Goal: Task Accomplishment & Management: Manage account settings

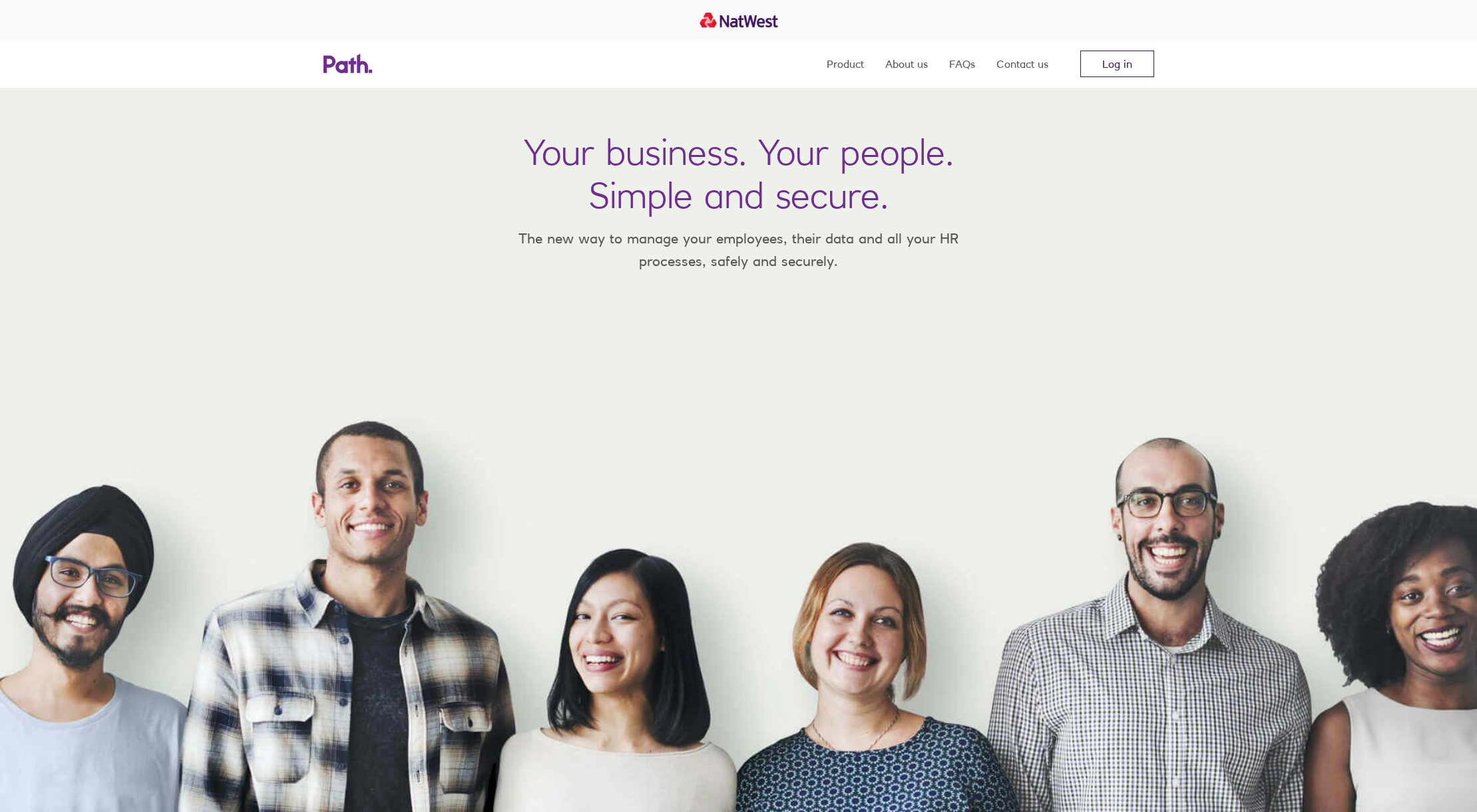
click at [1105, 63] on link "Log in" at bounding box center [1117, 63] width 74 height 26
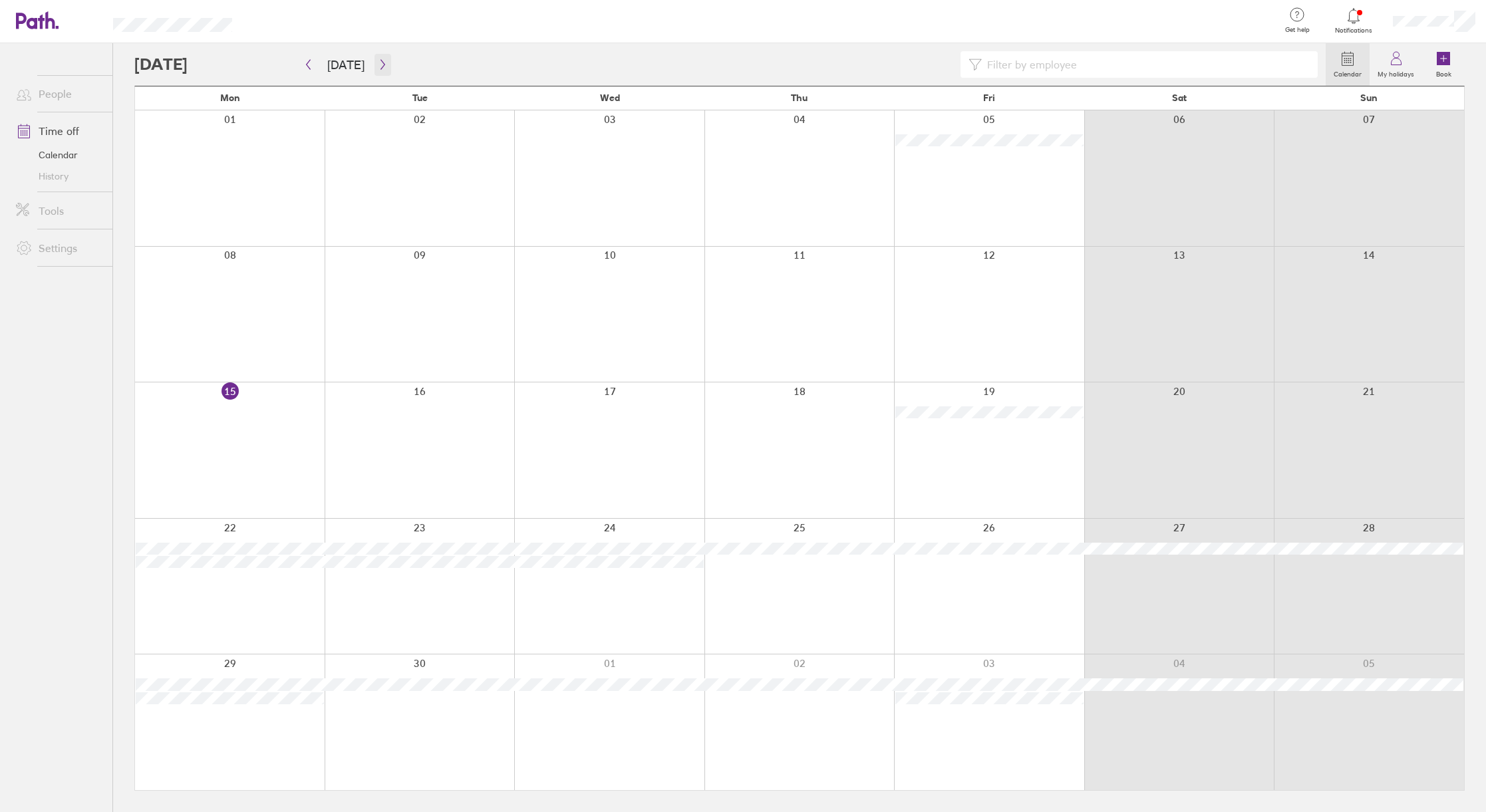
click at [378, 64] on icon "button" at bounding box center [383, 65] width 10 height 11
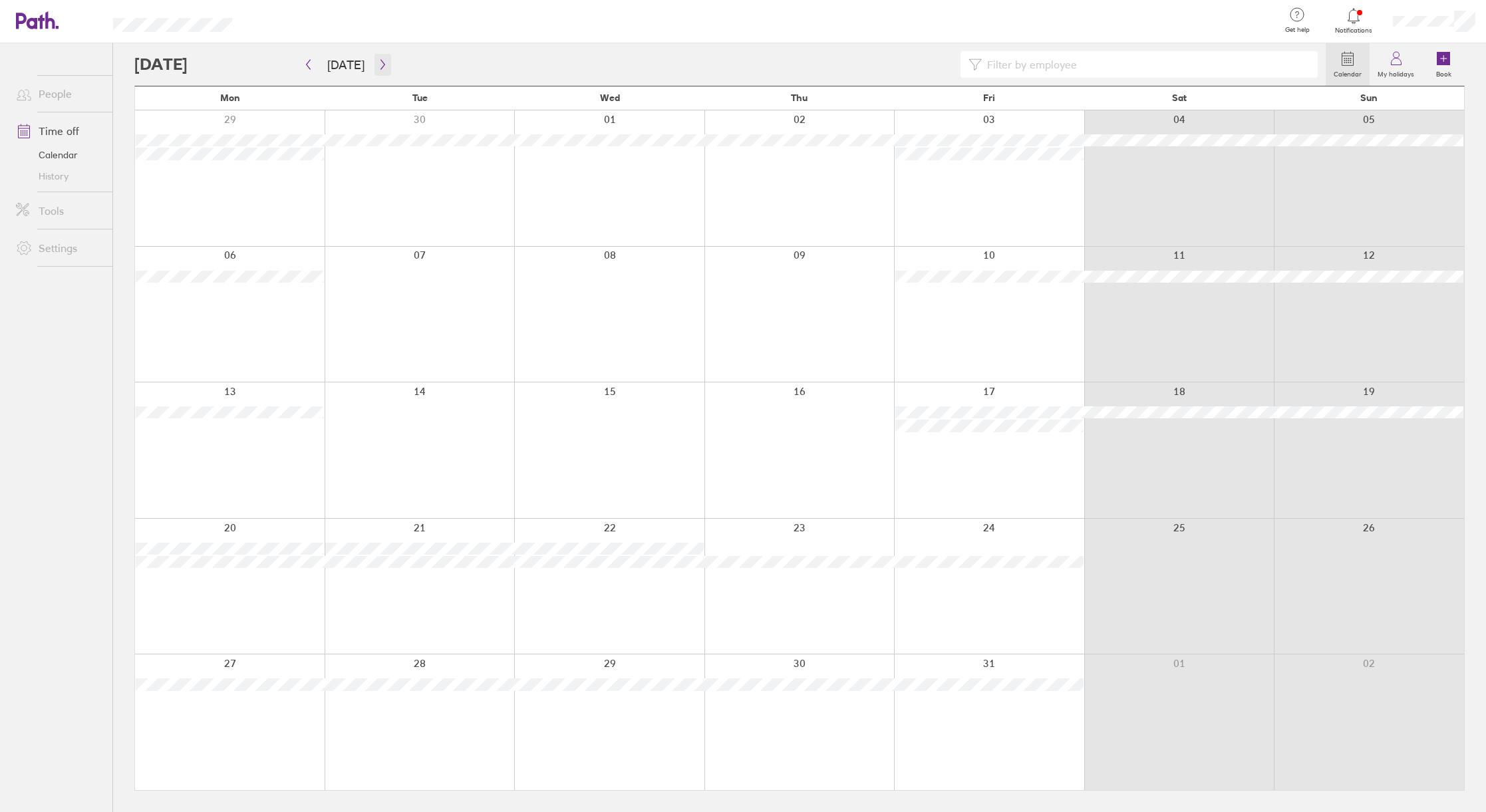
click at [381, 65] on icon "button" at bounding box center [383, 65] width 4 height 10
click at [378, 67] on icon "button" at bounding box center [383, 65] width 10 height 11
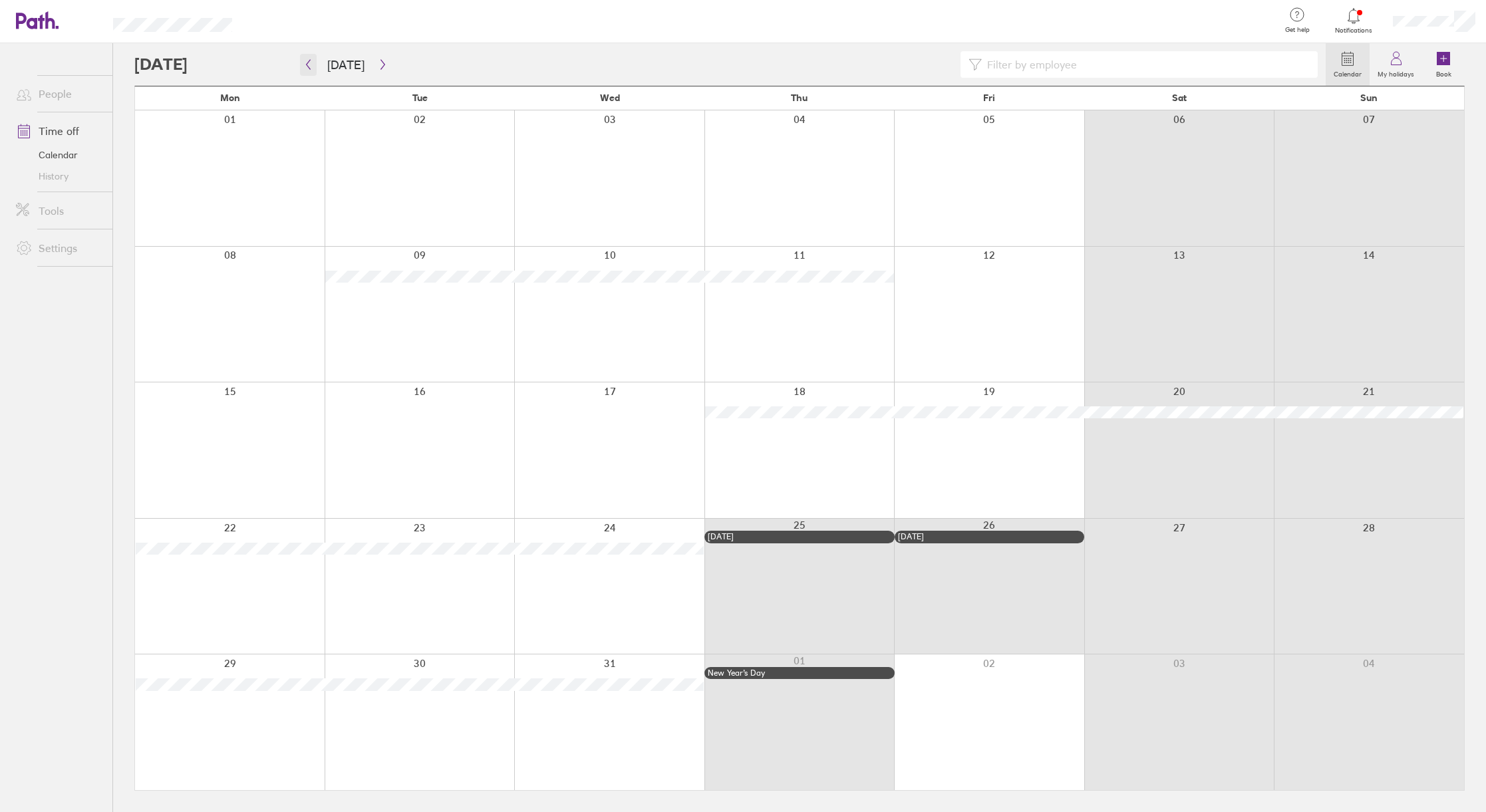
click at [311, 63] on icon "button" at bounding box center [308, 65] width 10 height 11
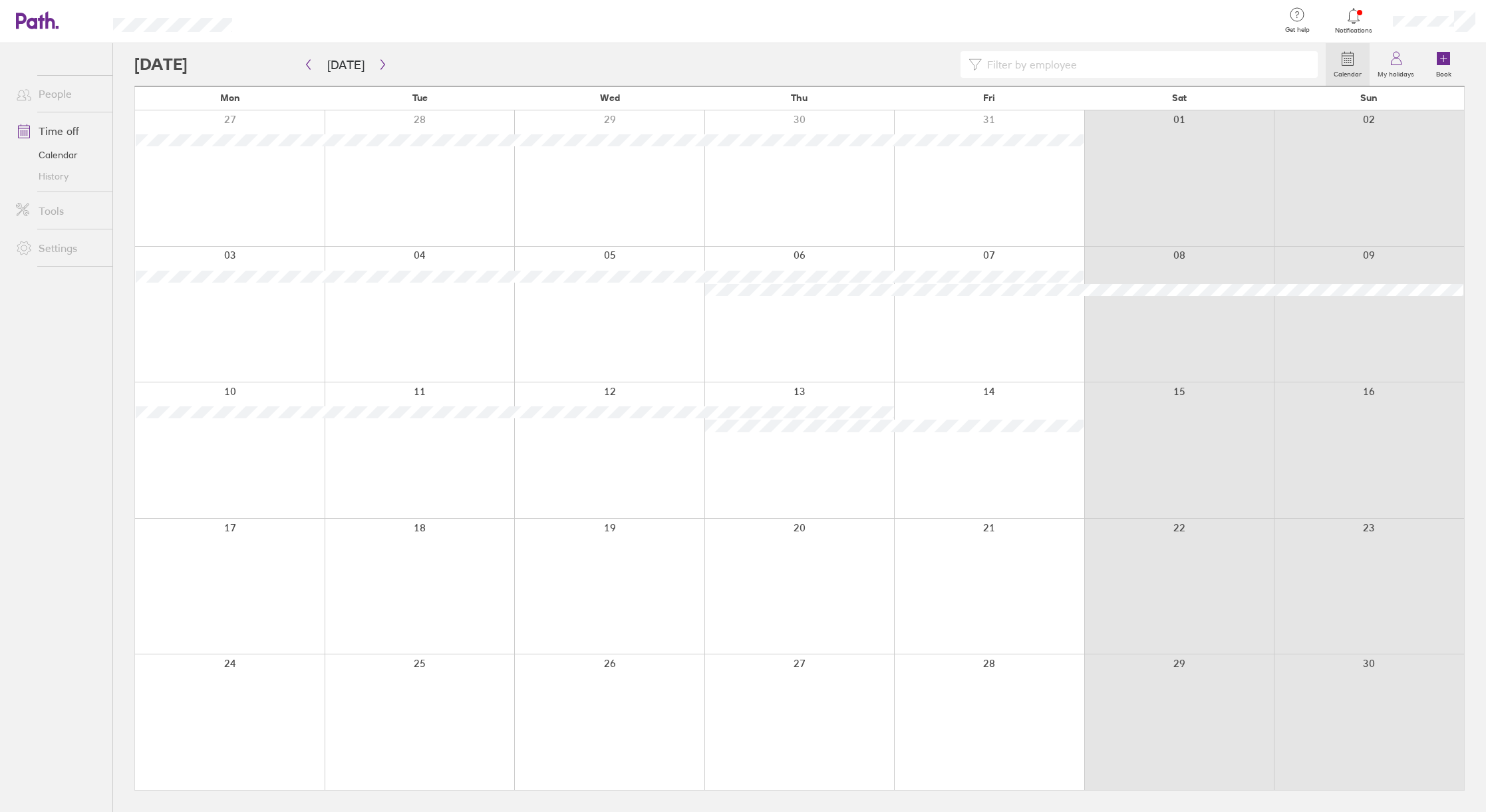
click at [972, 451] on div at bounding box center [989, 450] width 190 height 135
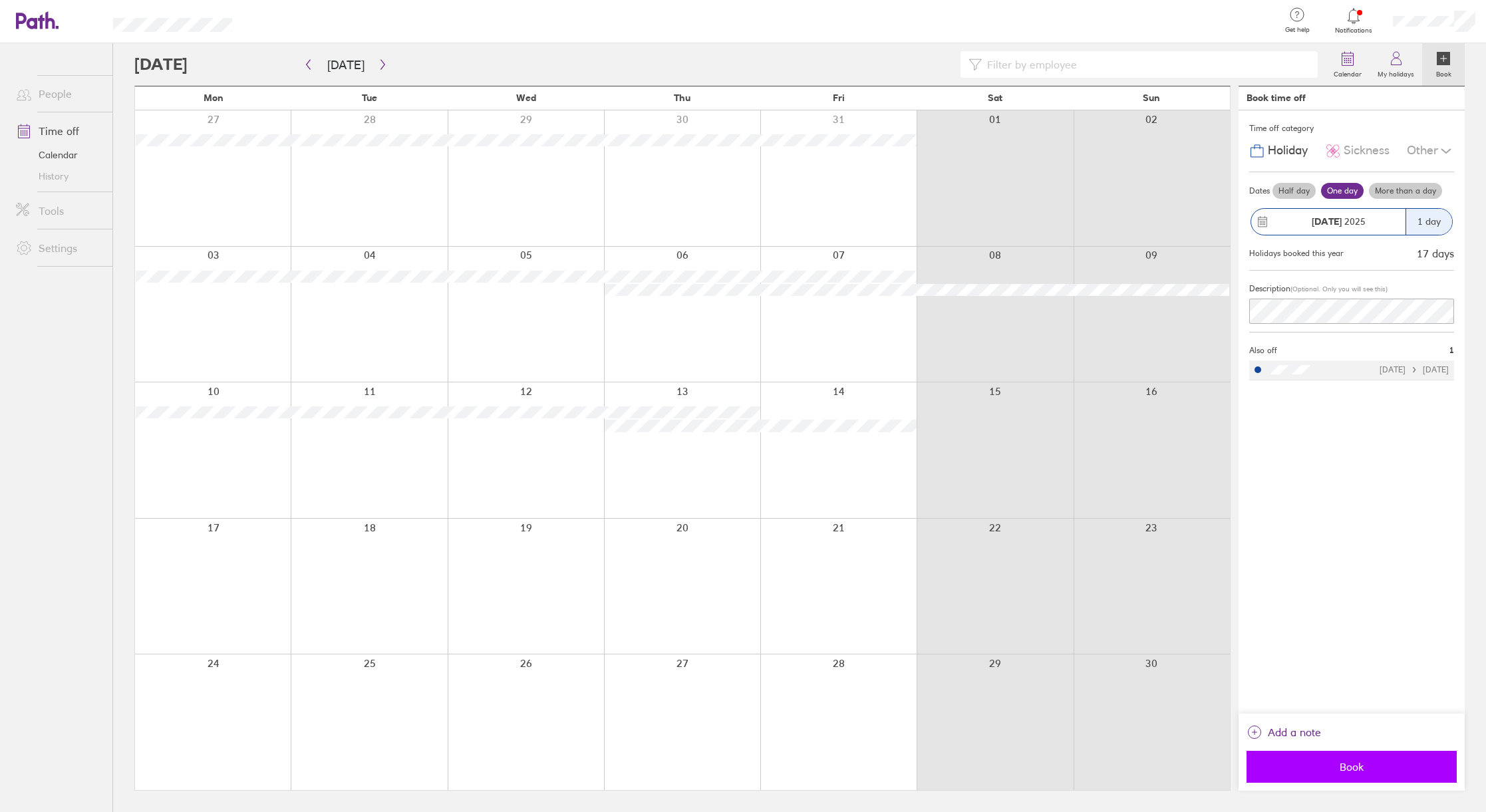
click at [1317, 761] on span "Book" at bounding box center [1352, 767] width 191 height 12
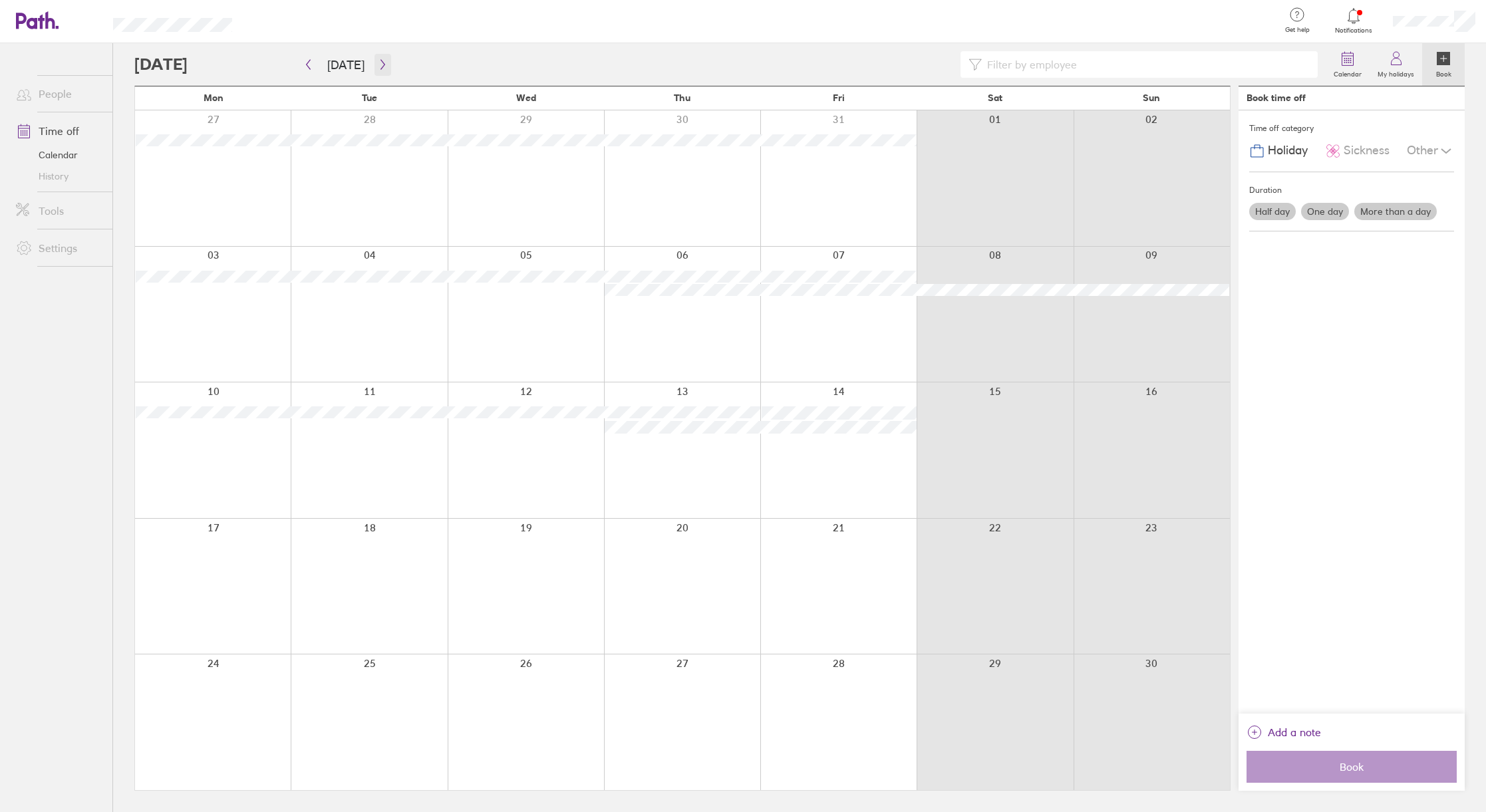
click at [382, 61] on icon "button" at bounding box center [383, 65] width 10 height 11
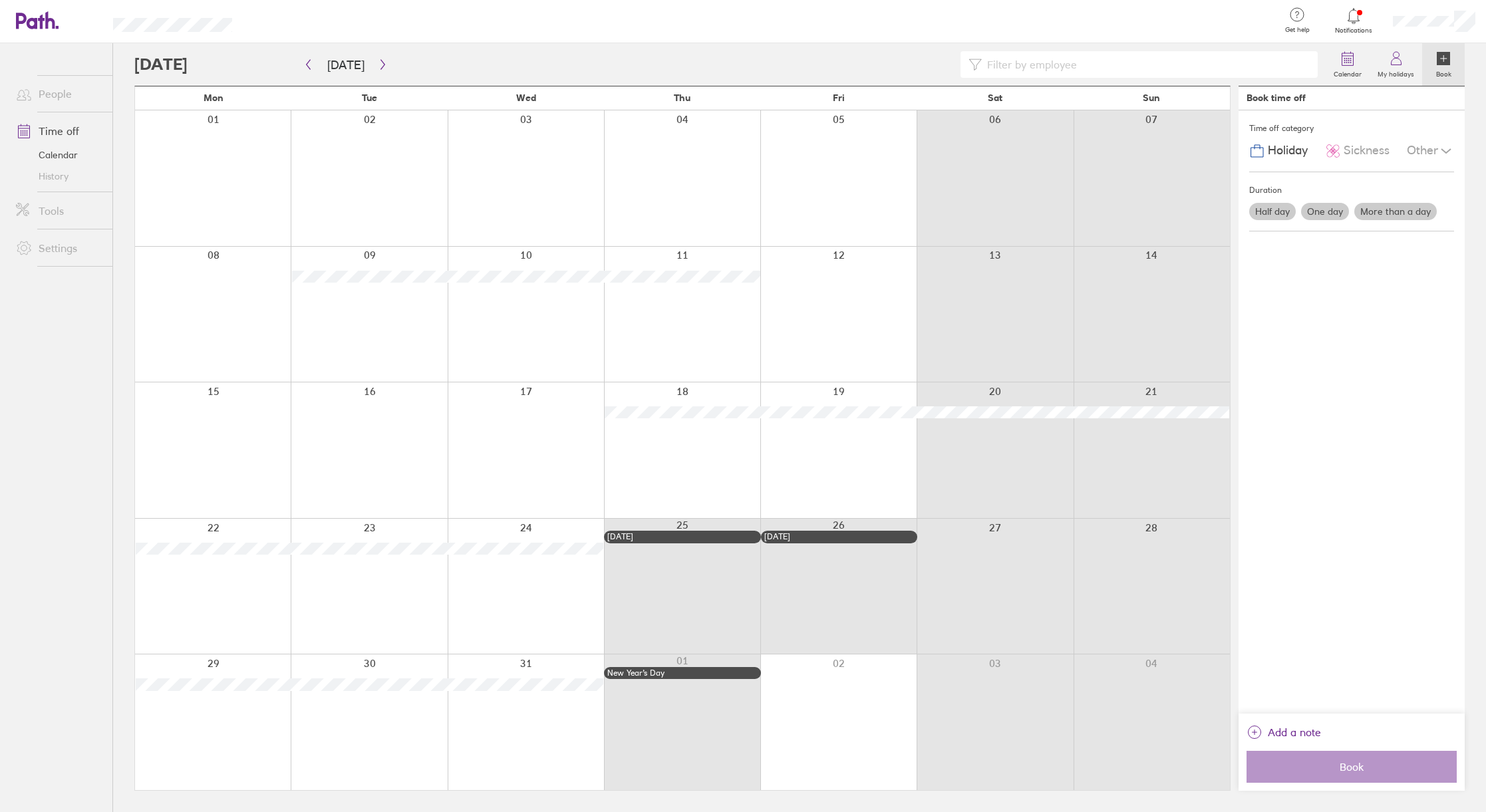
click at [814, 675] on div at bounding box center [838, 722] width 156 height 135
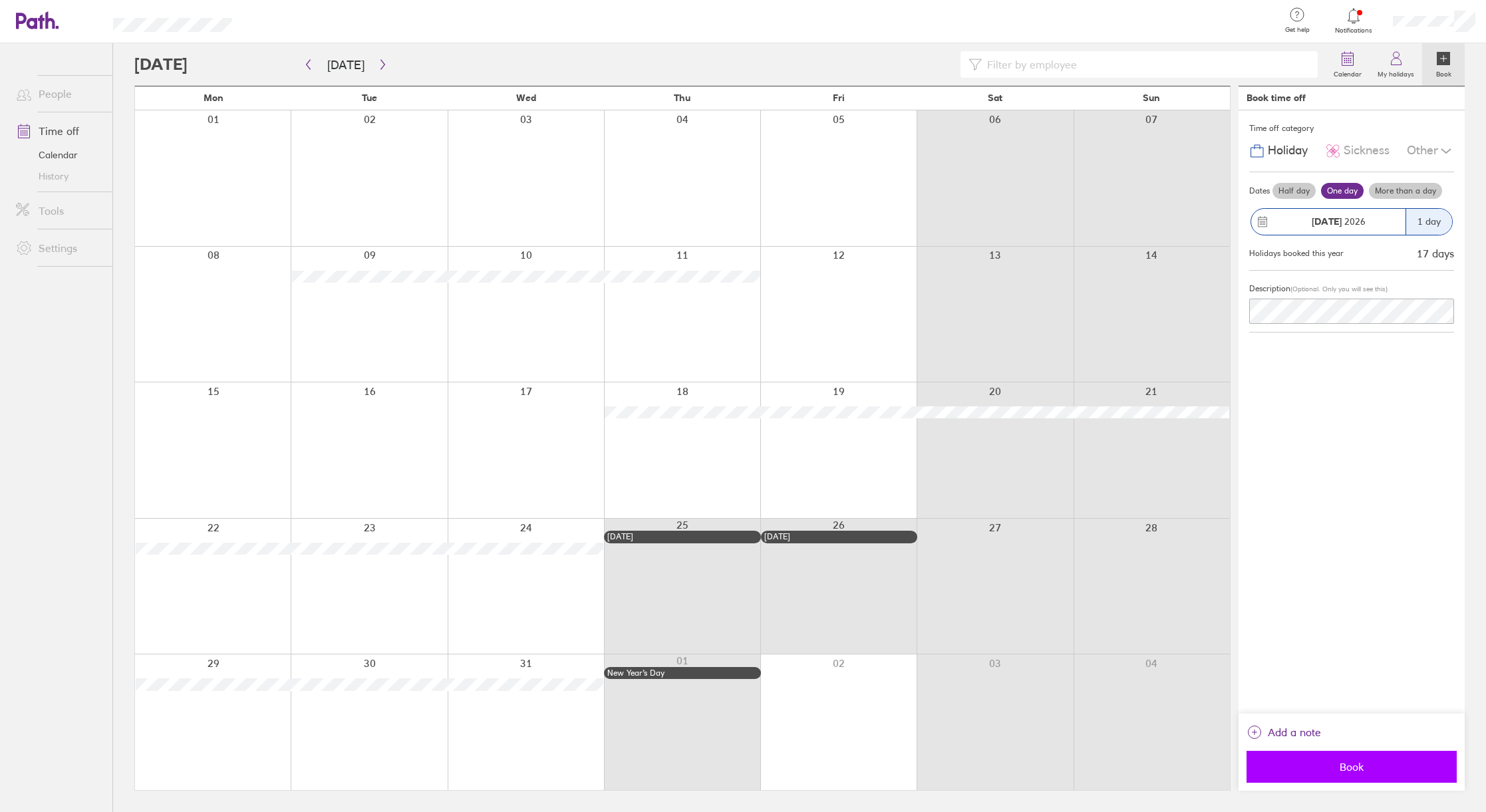
click at [1351, 764] on span "Book" at bounding box center [1352, 767] width 191 height 12
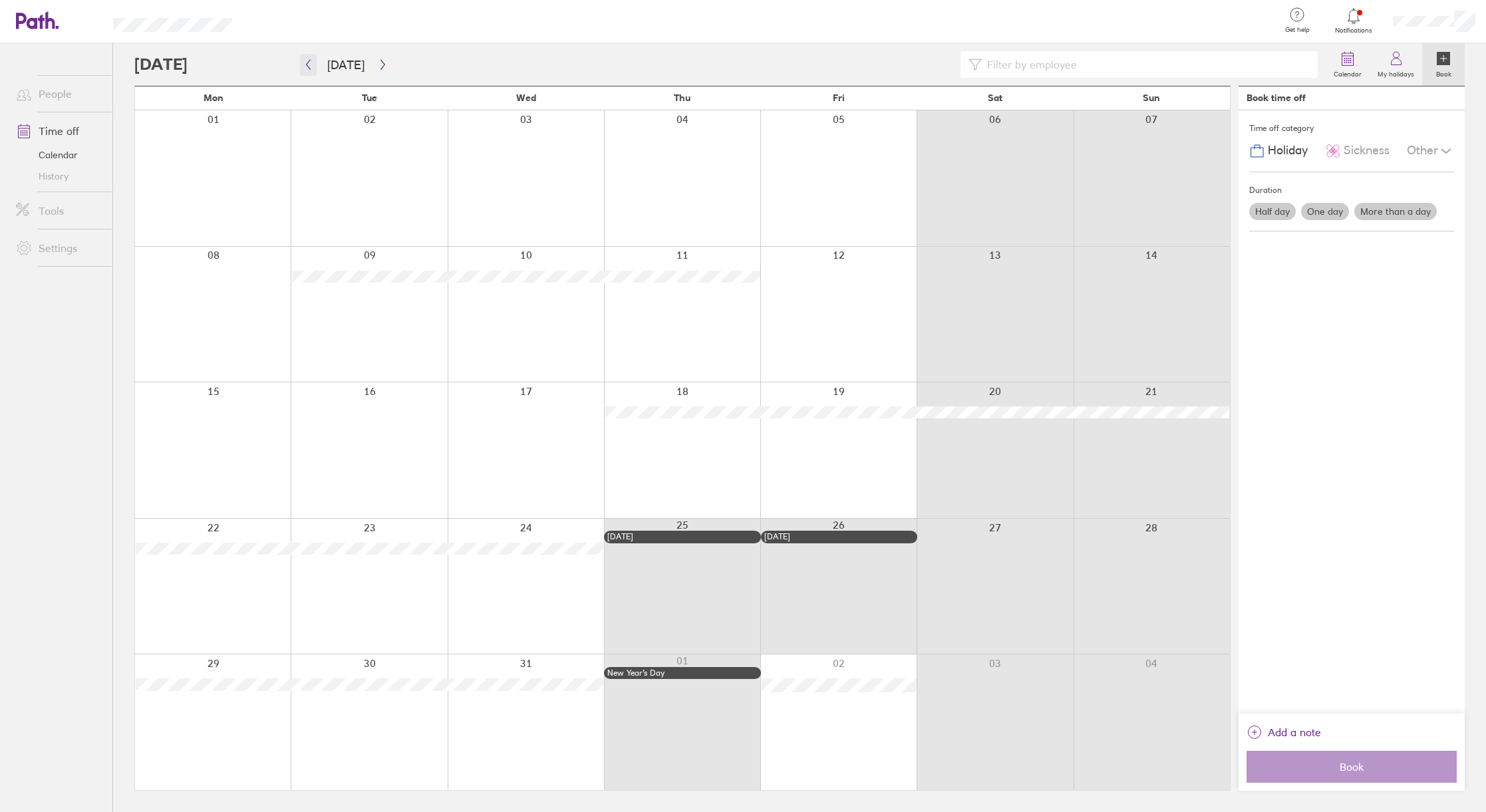
click at [313, 63] on icon "button" at bounding box center [308, 65] width 10 height 11
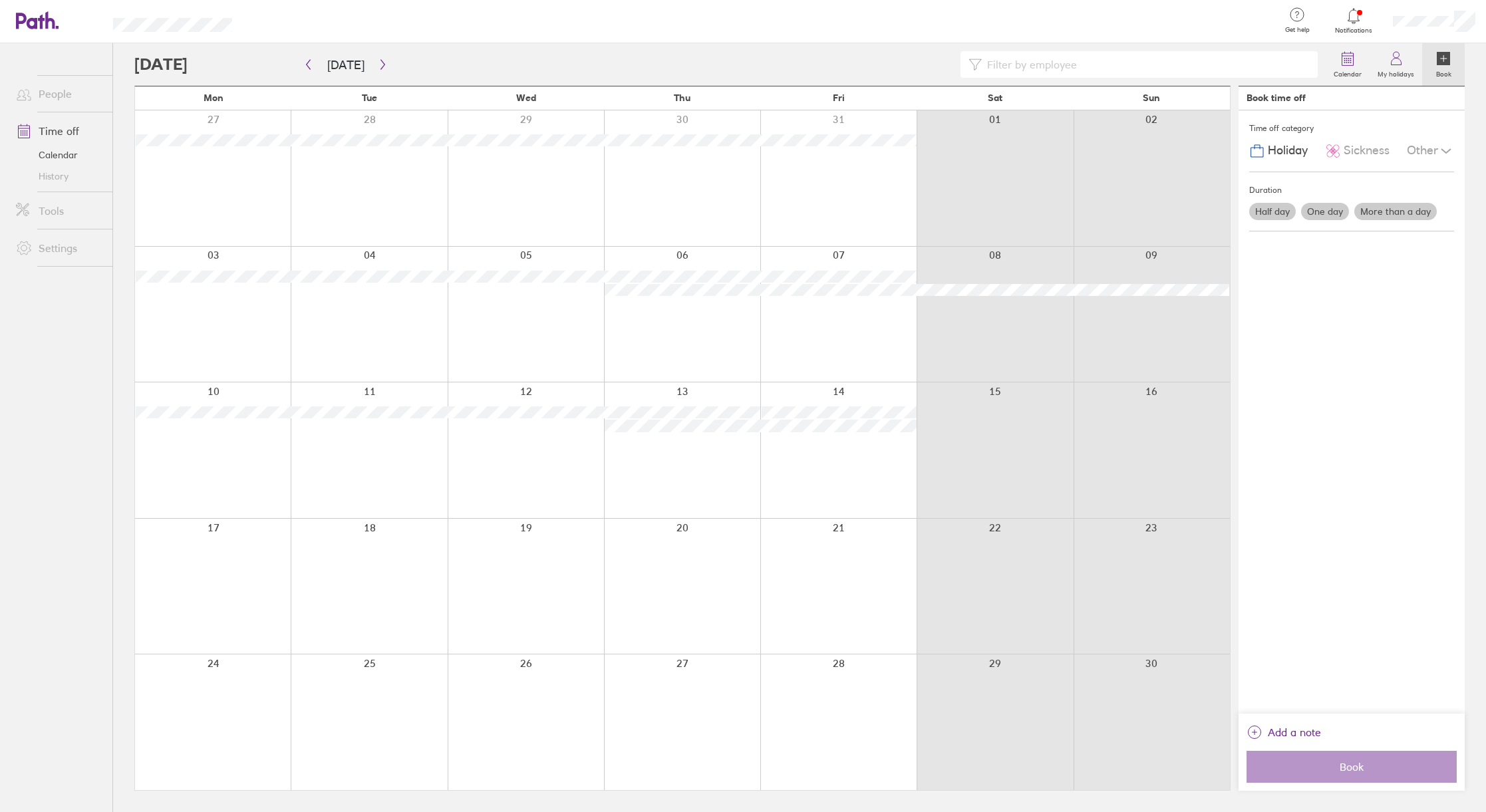
click at [831, 687] on div at bounding box center [838, 722] width 156 height 135
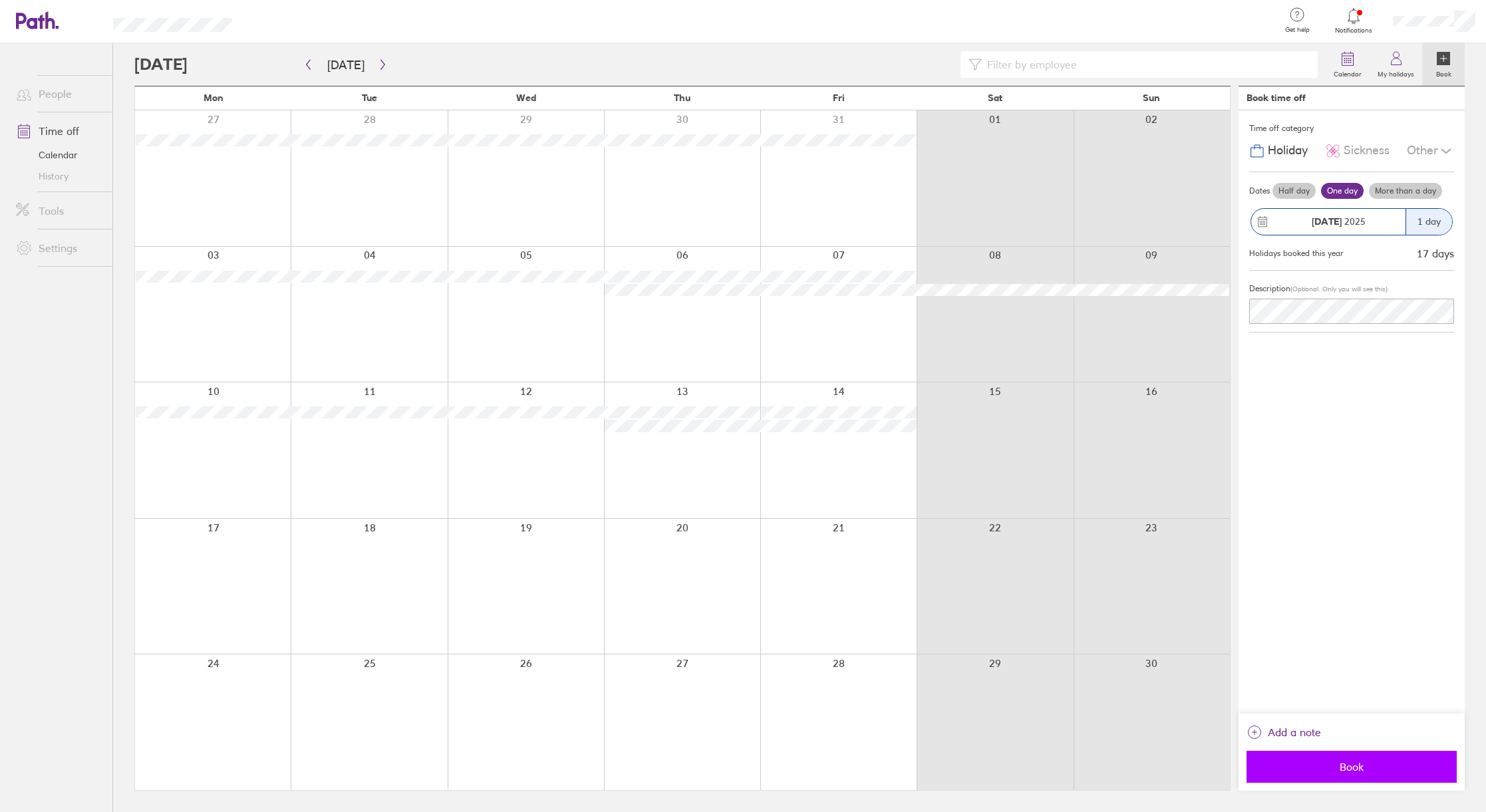
click at [1306, 768] on span "Book" at bounding box center [1352, 767] width 191 height 12
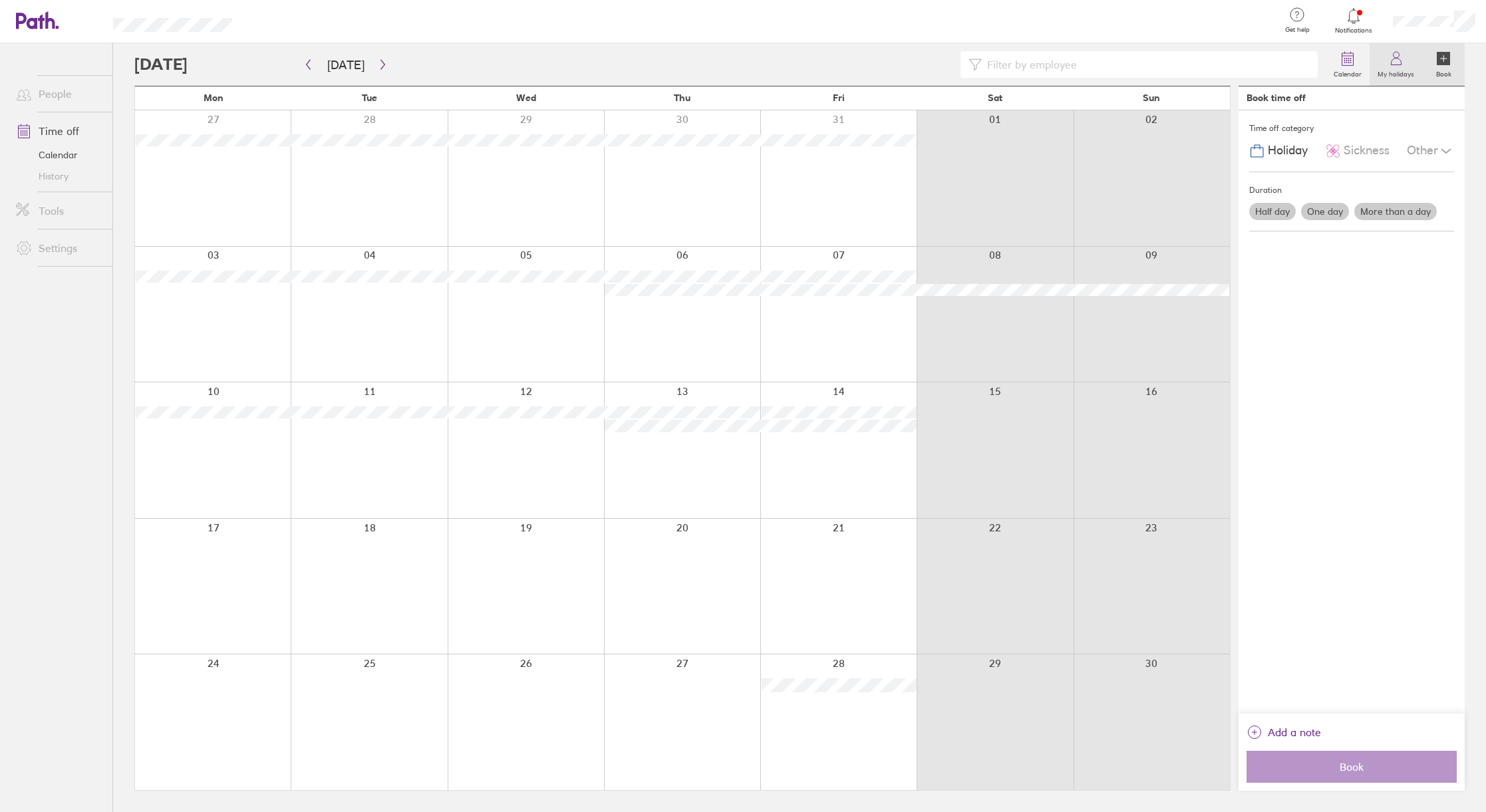
click at [1400, 57] on icon at bounding box center [1396, 59] width 16 height 16
